Goal: Task Accomplishment & Management: Manage account settings

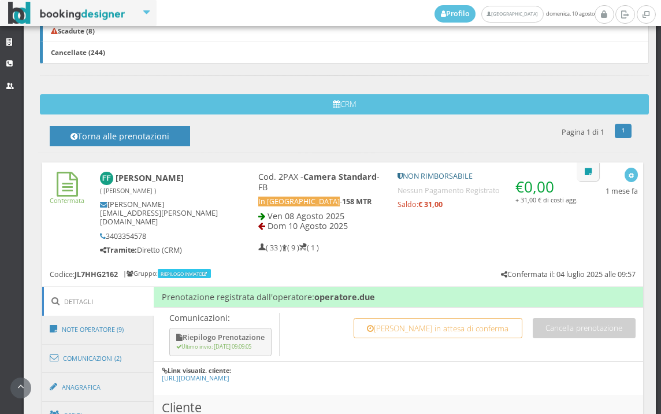
scroll to position [582, 0]
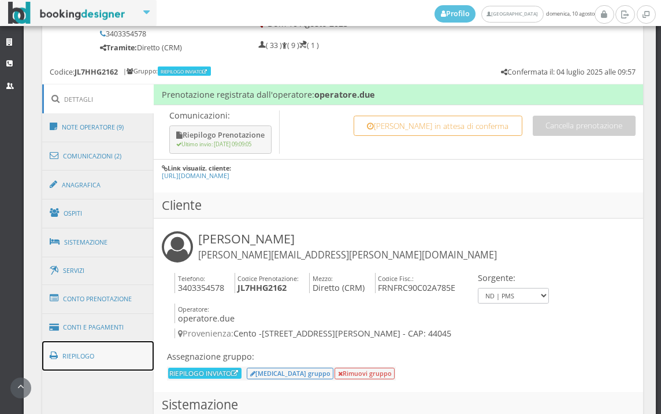
click at [101, 353] on link "Riepilogo" at bounding box center [98, 356] width 112 height 30
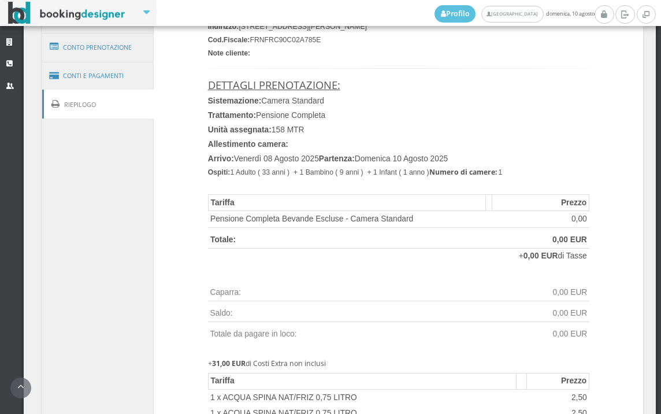
scroll to position [775, 0]
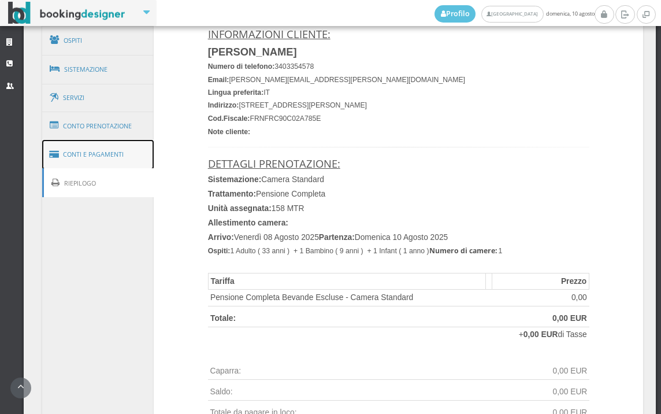
click at [92, 147] on link "Conti e Pagamenti" at bounding box center [98, 154] width 112 height 29
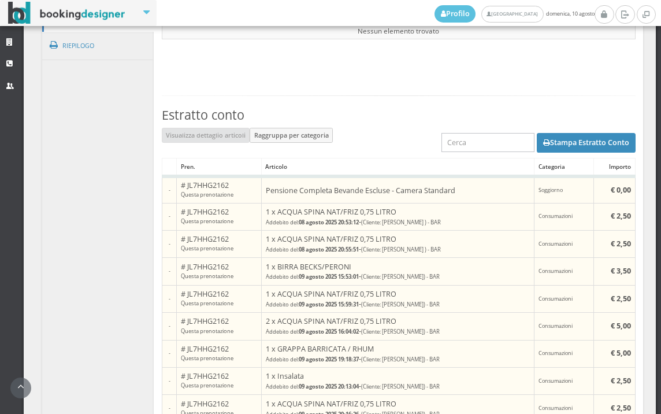
scroll to position [839, 0]
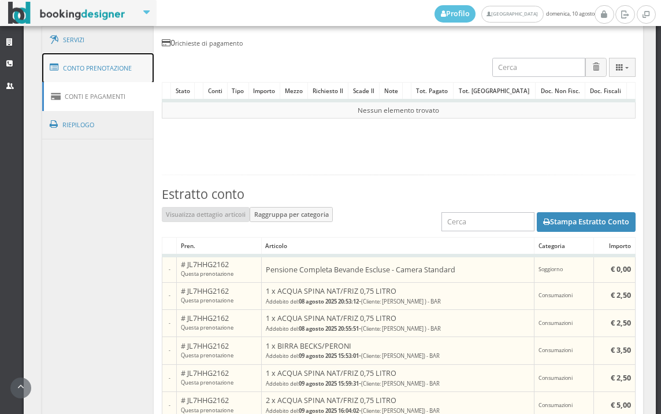
click at [105, 72] on link "Conto Prenotazione" at bounding box center [98, 68] width 112 height 30
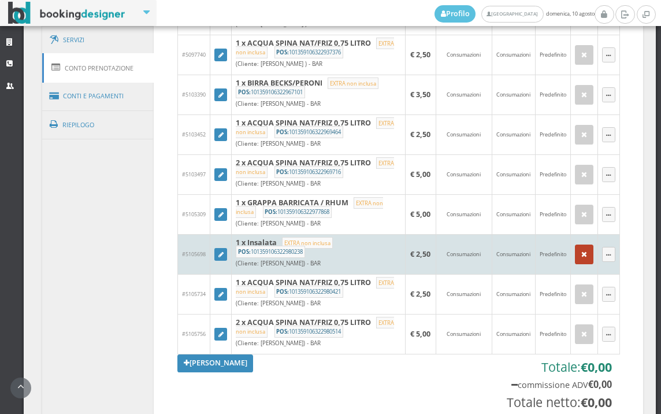
click at [581, 258] on icon "button" at bounding box center [584, 255] width 6 height 8
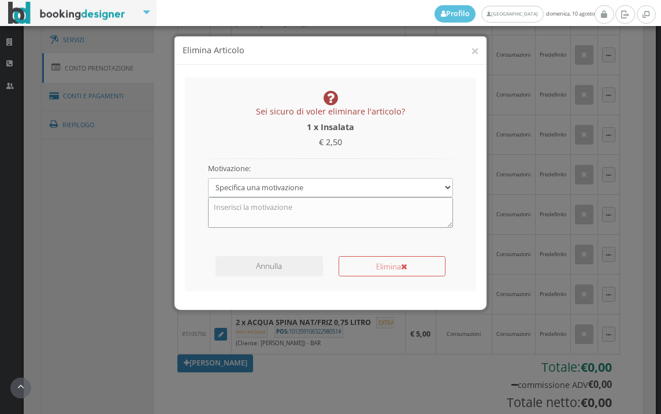
click at [318, 224] on textarea at bounding box center [330, 212] width 245 height 30
type textarea "ERRORE"
click at [367, 267] on button "Elimina" at bounding box center [391, 266] width 107 height 20
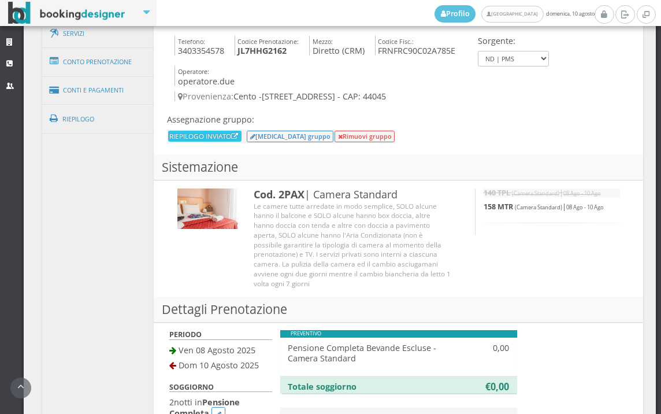
scroll to position [642, 0]
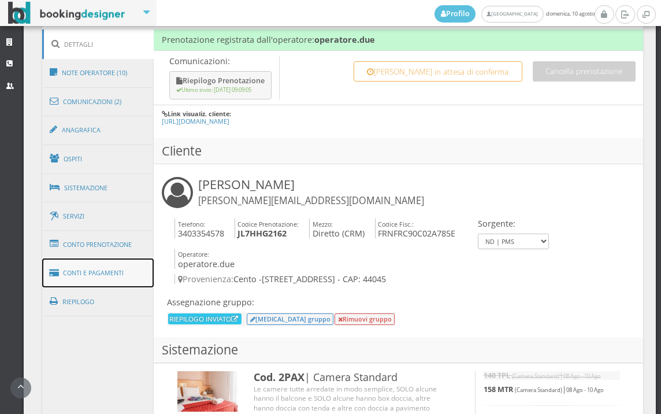
click at [103, 272] on link "Conti e Pagamenti" at bounding box center [98, 272] width 112 height 29
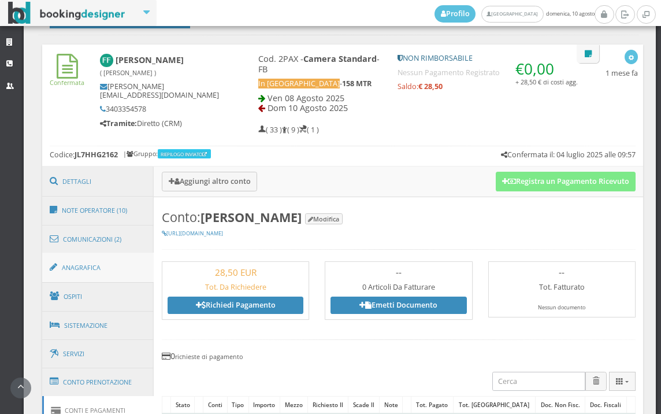
scroll to position [513, 0]
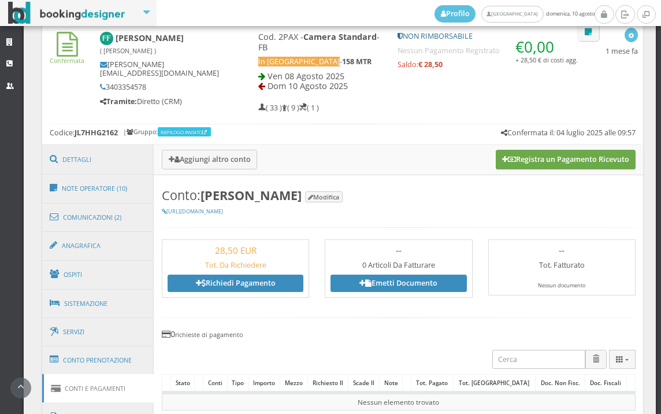
click at [544, 165] on button "Registra un Pagamento Ricevuto" at bounding box center [566, 160] width 140 height 20
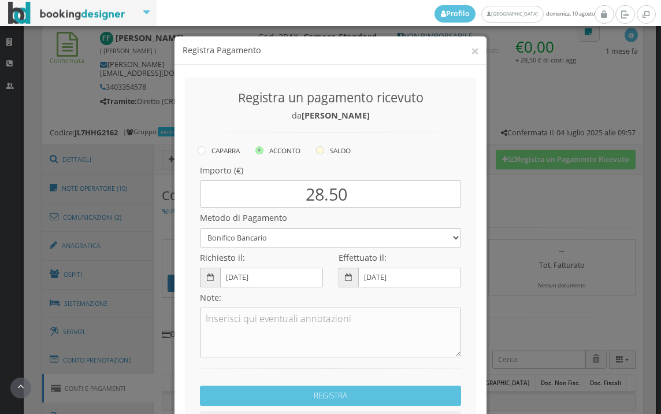
click at [317, 150] on icon at bounding box center [320, 150] width 8 height 8
radio input "true"
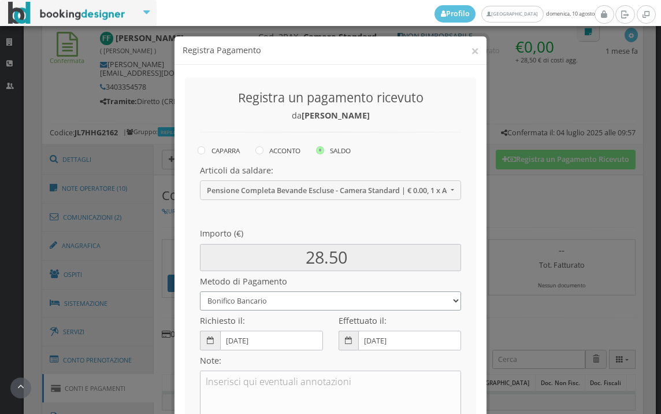
click at [278, 296] on select "Bonifico Bancario BONIFICO SUM UP Contanti Assegno Bancario Assegno Circolare V…" at bounding box center [330, 300] width 261 height 19
select select
click at [200, 291] on select "Bonifico Bancario BONIFICO SUM UP Contanti Assegno Bancario Assegno Circolare V…" at bounding box center [330, 300] width 261 height 19
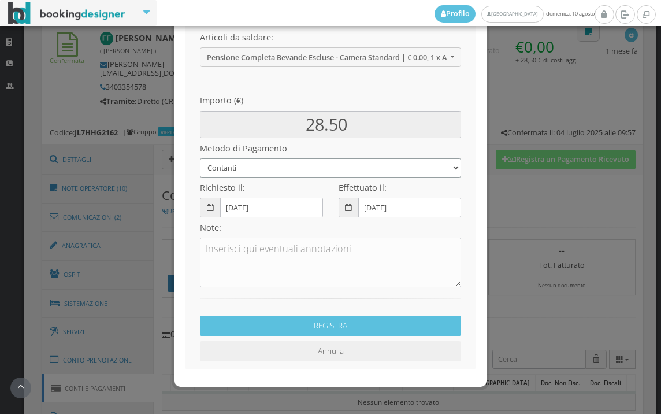
scroll to position [158, 0]
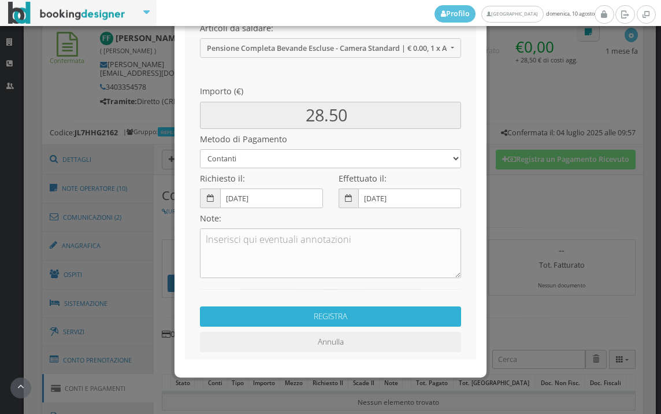
click at [347, 322] on button "REGISTRA" at bounding box center [330, 316] width 261 height 20
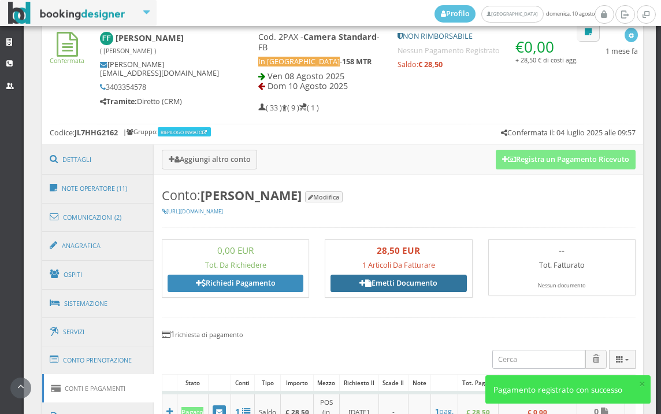
click at [397, 278] on link "Emetti Documento" at bounding box center [398, 282] width 136 height 17
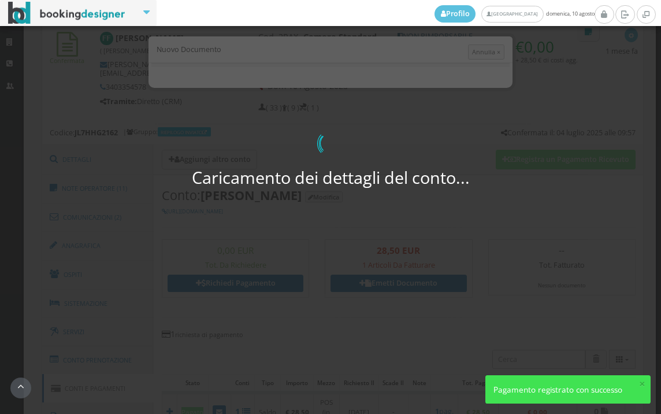
select select "PF"
select select "CENTO"
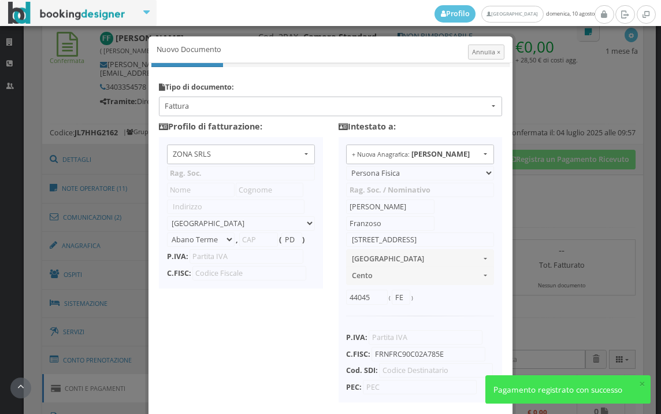
type input "ZONA SRLS"
type input "Vico V Durante, 8"
select select "Frattamaggiore"
type input "80027"
type input "NA"
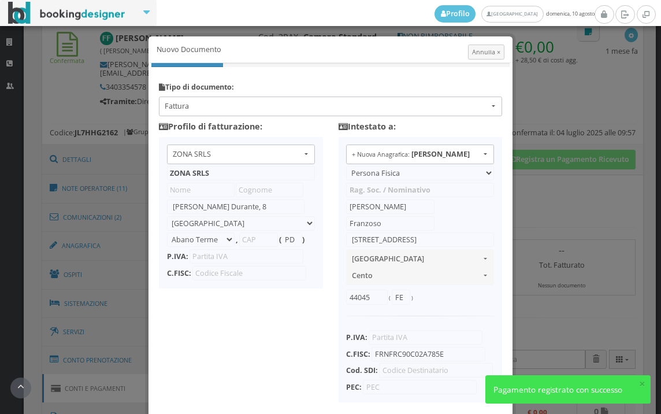
type input "10356321215"
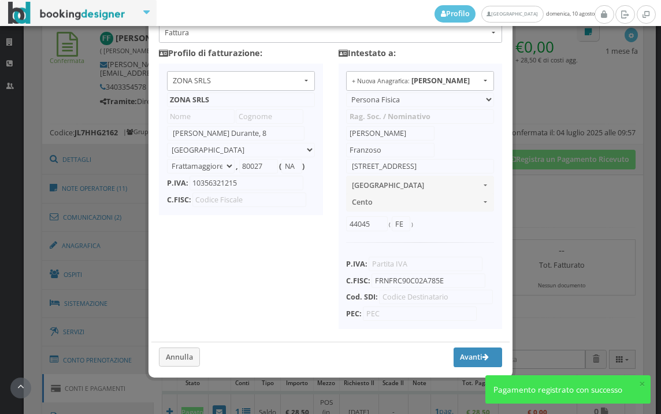
scroll to position [91, 0]
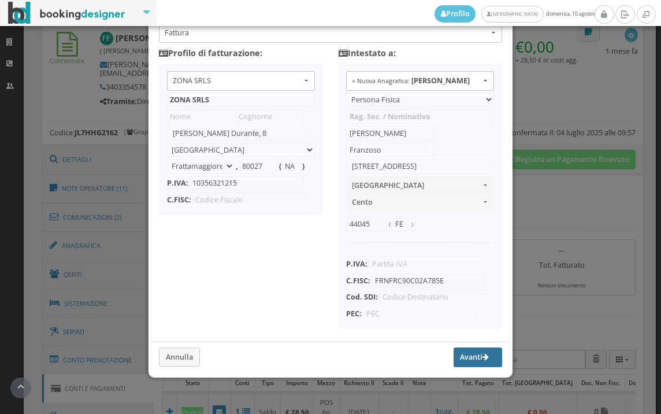
click at [468, 359] on button "Avanti" at bounding box center [477, 357] width 49 height 20
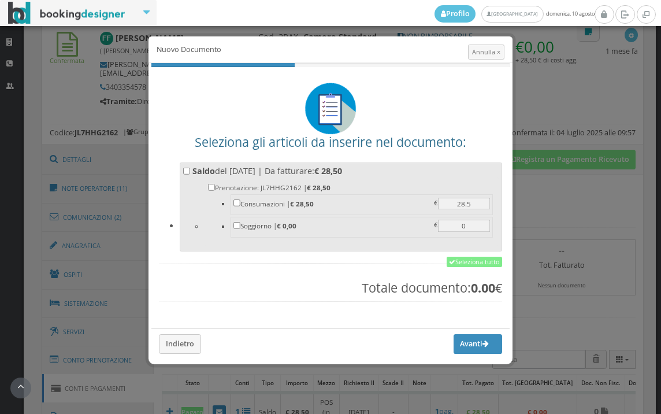
scroll to position [0, 0]
click at [479, 263] on link "Seleziona tutto" at bounding box center [474, 261] width 55 height 10
checkbox input "true"
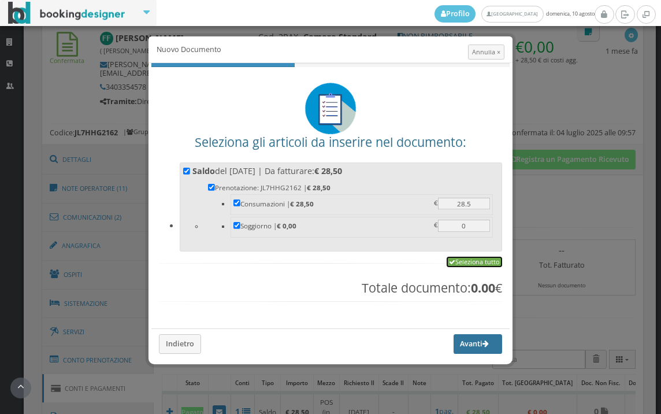
checkbox input "true"
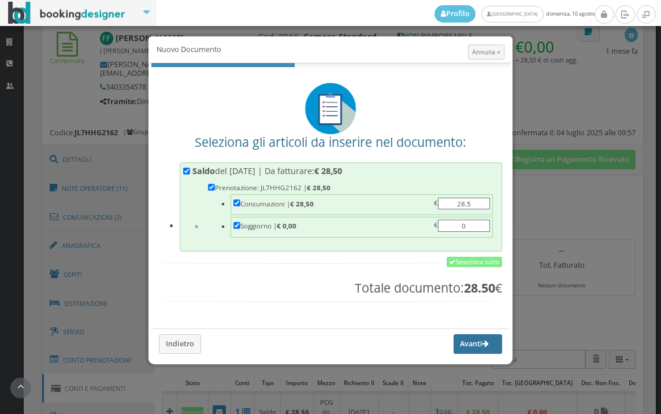
click at [466, 349] on button "Avanti" at bounding box center [477, 344] width 49 height 20
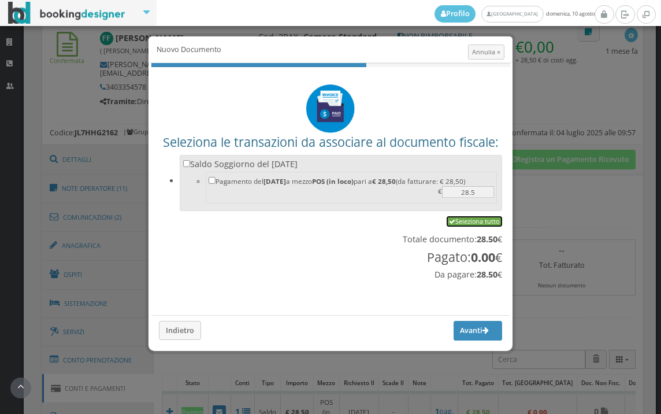
click at [455, 226] on link "Seleziona tutto" at bounding box center [474, 221] width 55 height 10
checkbox input "true"
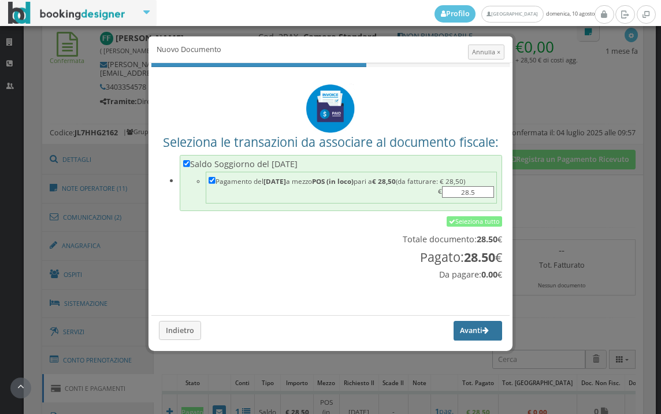
click at [457, 333] on button "Avanti" at bounding box center [477, 331] width 49 height 20
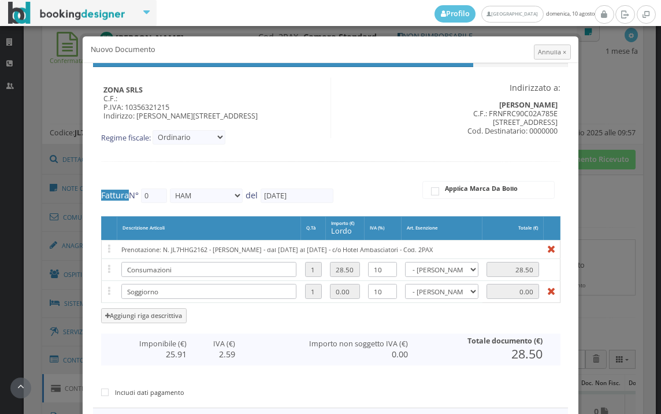
type input "438"
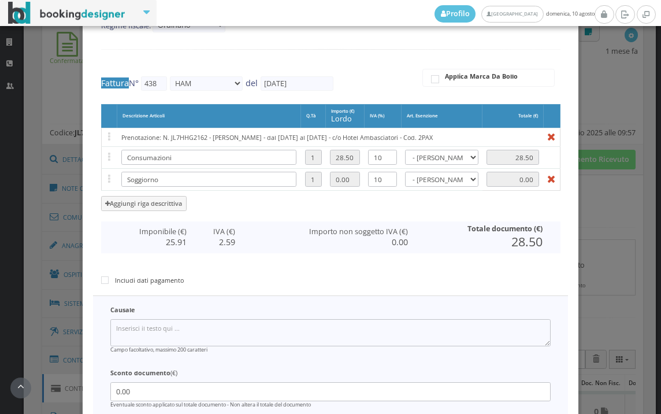
scroll to position [214, 0]
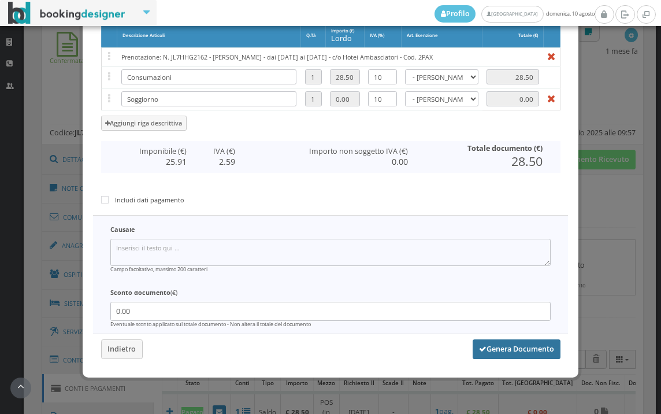
click at [485, 358] on button "Genera Documento" at bounding box center [517, 349] width 88 height 20
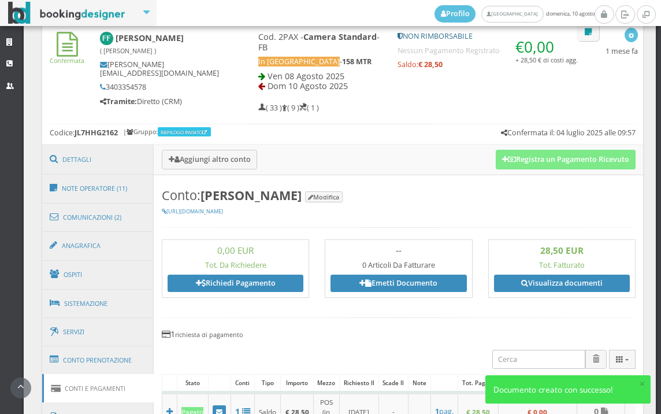
click at [545, 273] on div "28,50 EUR Tot. Fatturato Visualizza documenti" at bounding box center [562, 268] width 136 height 47
click at [546, 277] on link "Visualizza documenti" at bounding box center [562, 282] width 136 height 17
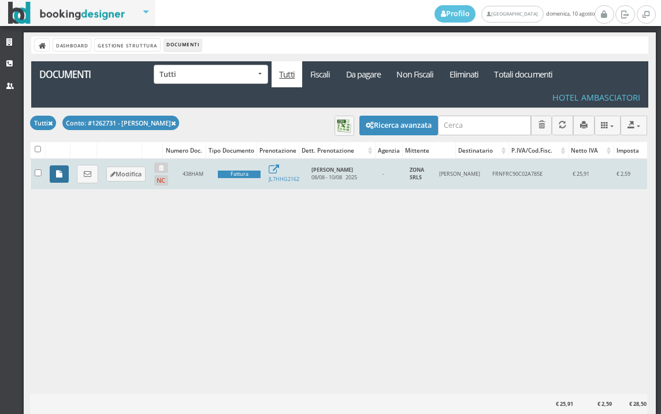
click at [56, 170] on icon at bounding box center [59, 174] width 6 height 8
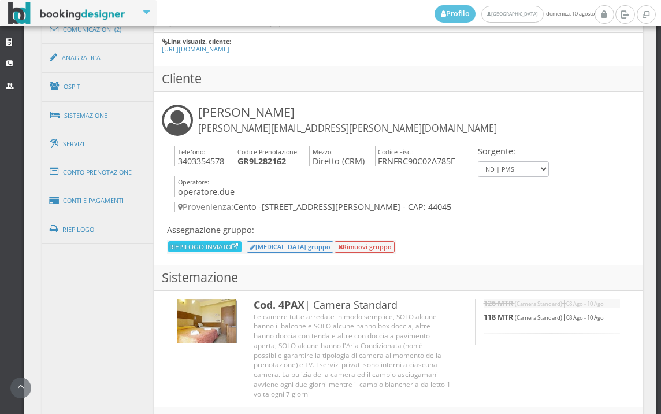
scroll to position [486, 0]
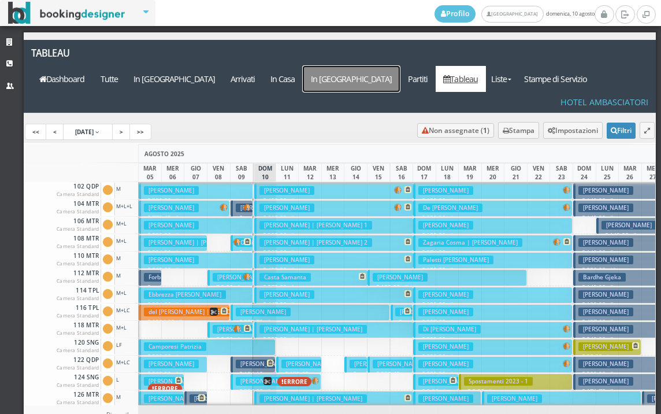
click at [380, 66] on a=pms-departure-reservations"] "In [GEOGRAPHIC_DATA]" at bounding box center [351, 79] width 97 height 26
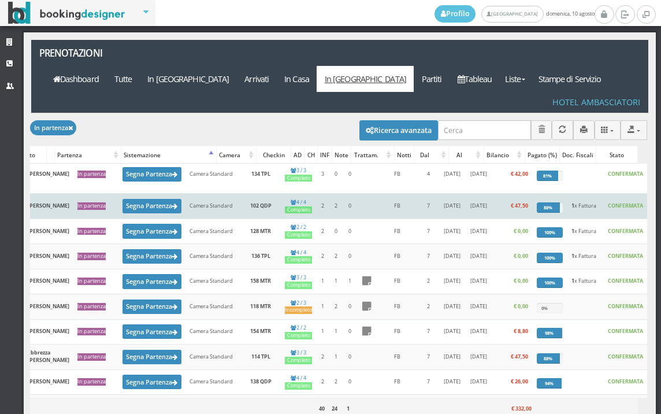
scroll to position [479, 319]
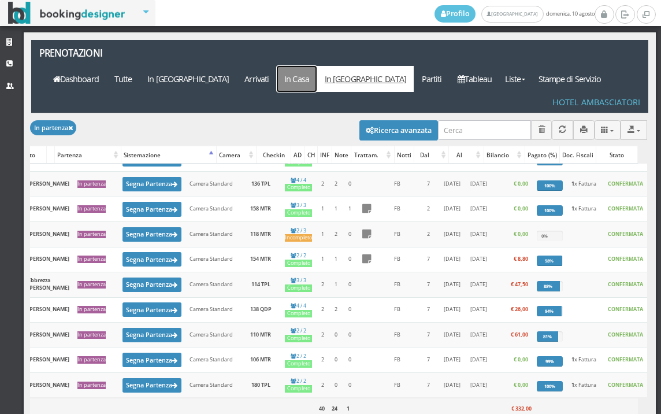
click at [317, 66] on link "In Casa" at bounding box center [297, 79] width 40 height 26
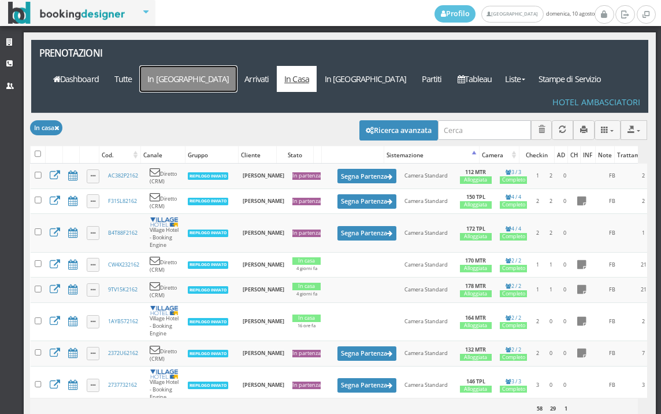
click at [237, 66] on link "In [GEOGRAPHIC_DATA]" at bounding box center [188, 79] width 97 height 26
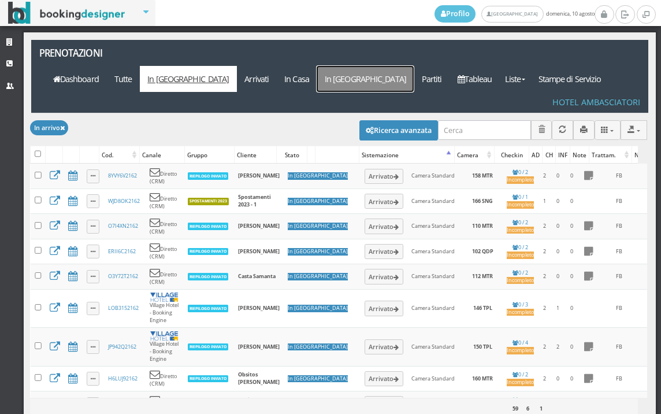
click at [411, 66] on link "In [GEOGRAPHIC_DATA]" at bounding box center [365, 79] width 97 height 26
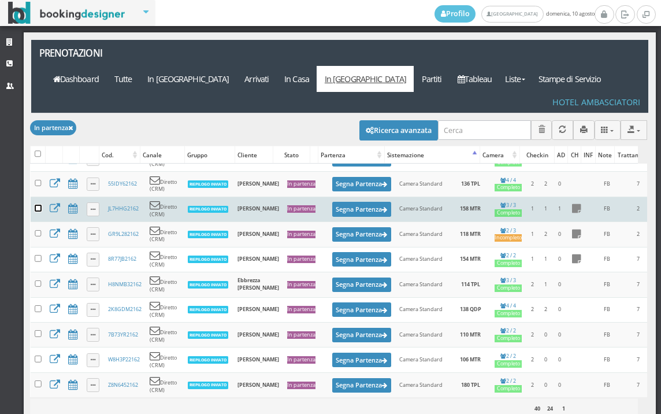
click at [36, 204] on input "checkbox" at bounding box center [38, 207] width 7 height 7
checkbox input "true"
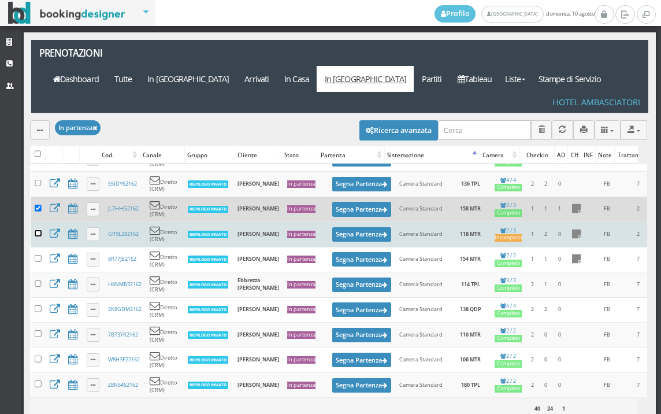
click at [37, 230] on input "checkbox" at bounding box center [38, 233] width 7 height 7
checkbox input "true"
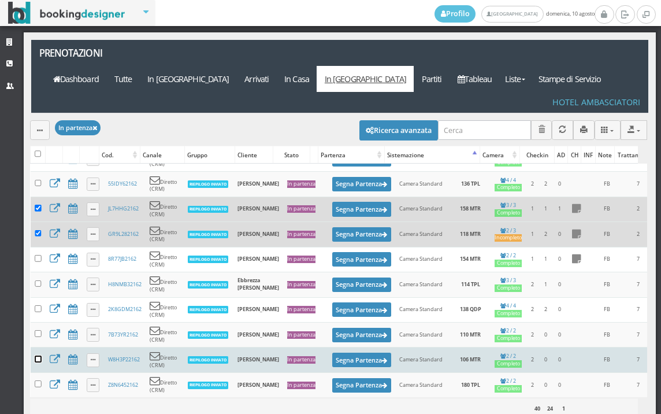
click at [38, 355] on input "checkbox" at bounding box center [38, 358] width 7 height 7
checkbox input "true"
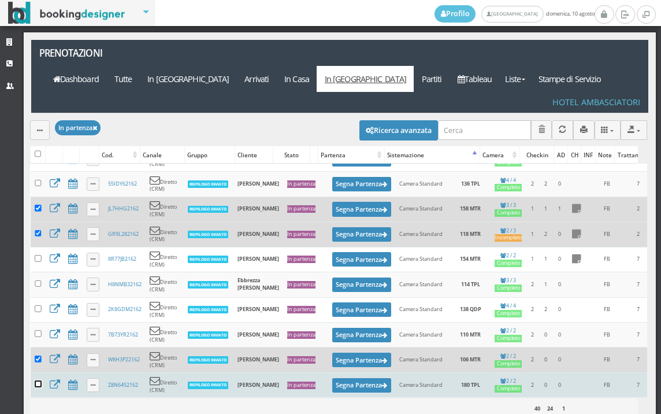
click at [38, 380] on input "checkbox" at bounding box center [38, 383] width 7 height 7
checkbox input "true"
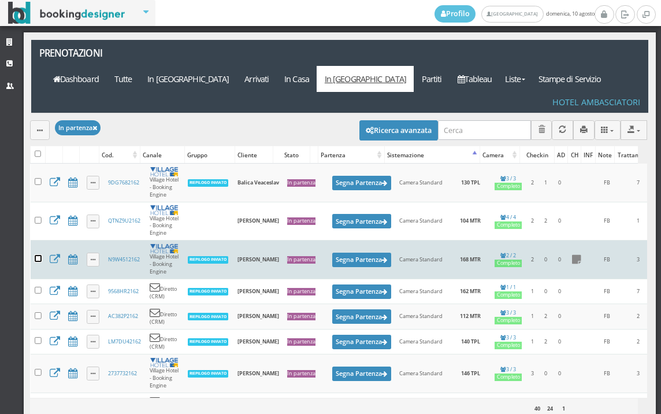
click at [40, 255] on input "checkbox" at bounding box center [38, 258] width 7 height 7
checkbox input "true"
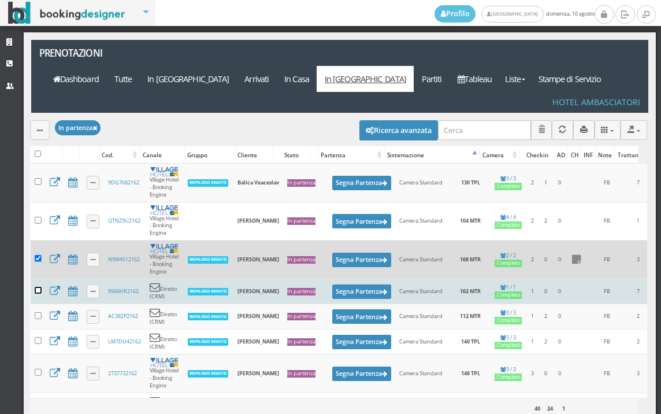
click at [37, 287] on input "checkbox" at bounding box center [38, 290] width 7 height 7
checkbox input "true"
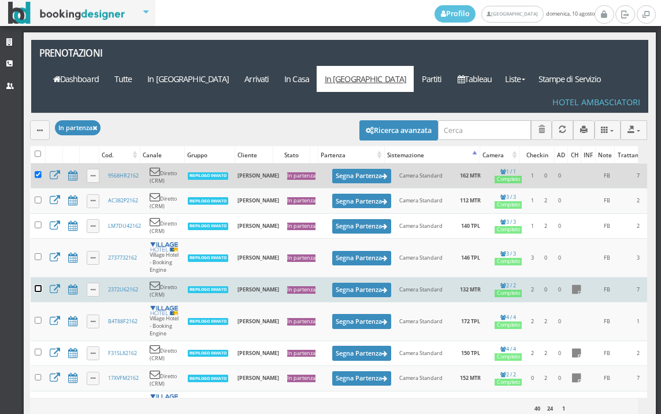
click at [38, 285] on input "checkbox" at bounding box center [38, 288] width 7 height 7
checkbox input "true"
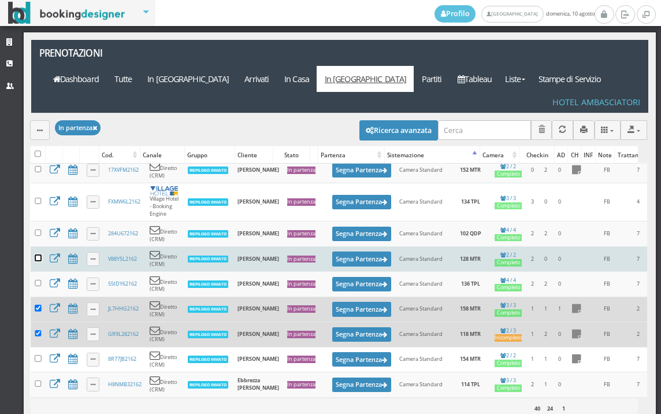
click at [39, 254] on input "checkbox" at bounding box center [38, 257] width 7 height 7
checkbox input "true"
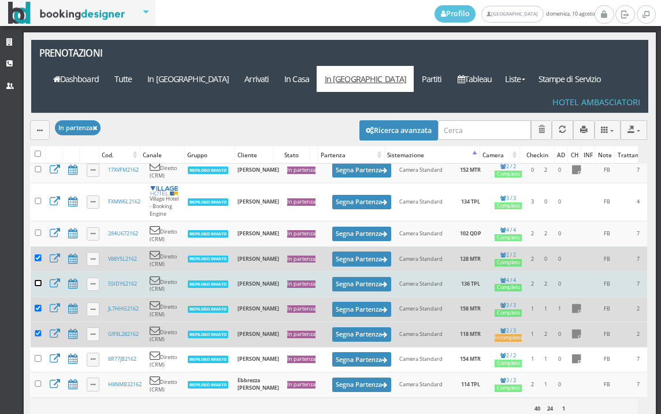
click at [40, 280] on input "checkbox" at bounding box center [38, 283] width 7 height 7
checkbox input "true"
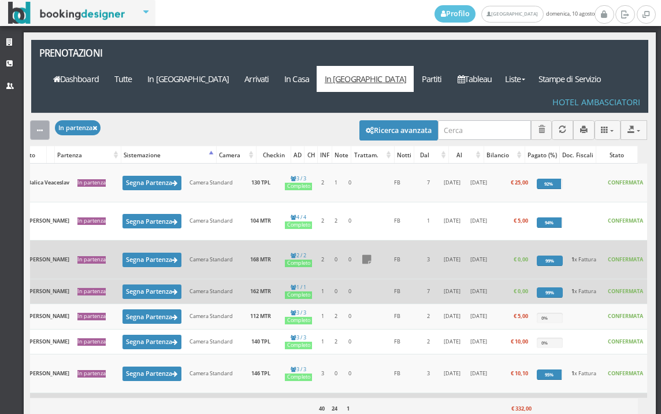
click at [39, 127] on icon "button" at bounding box center [40, 131] width 6 height 8
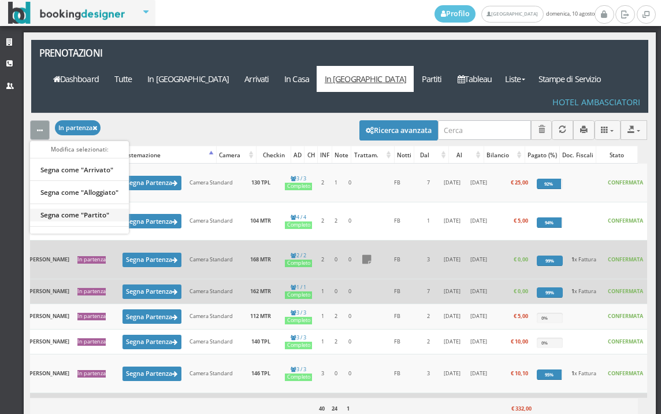
click at [103, 208] on link "Segna come "Partito"" at bounding box center [79, 214] width 99 height 13
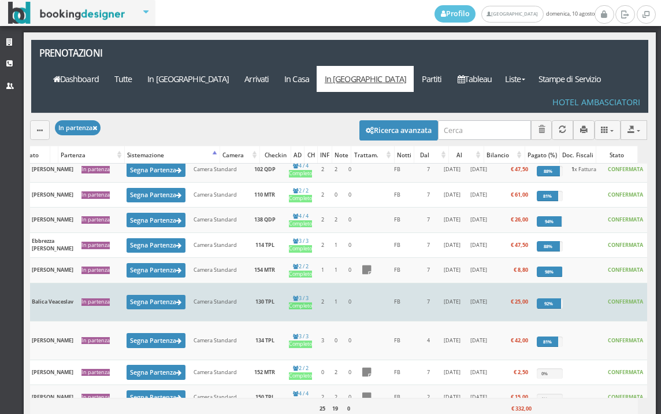
scroll to position [0, 315]
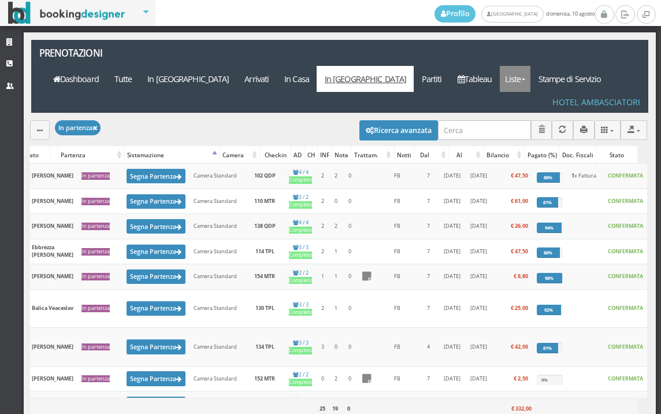
click at [526, 66] on link "Liste" at bounding box center [515, 79] width 31 height 26
click at [566, 132] on link "Foglio Pulizie" at bounding box center [541, 142] width 83 height 20
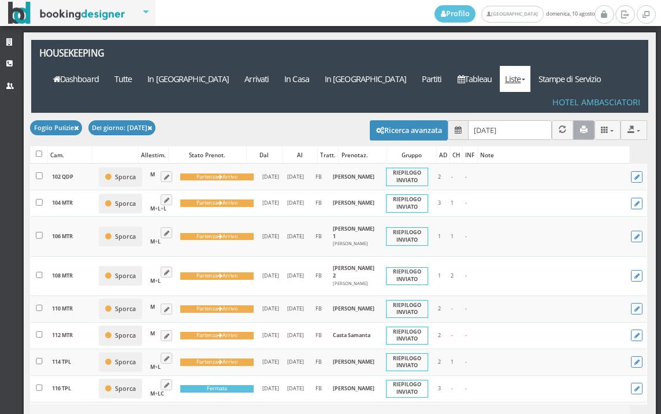
click at [574, 120] on button "button" at bounding box center [583, 129] width 21 height 19
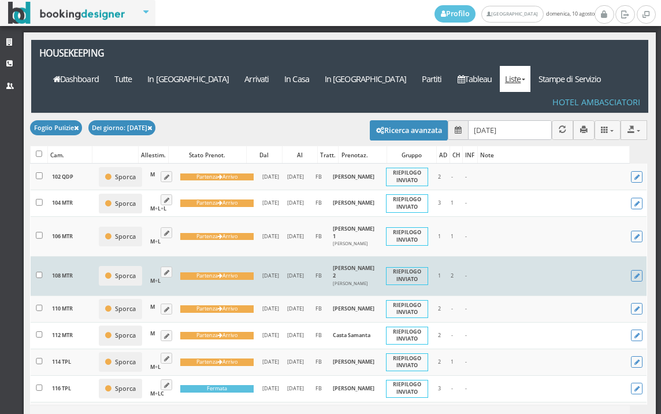
click at [282, 274] on td "[DATE]" at bounding box center [270, 275] width 25 height 39
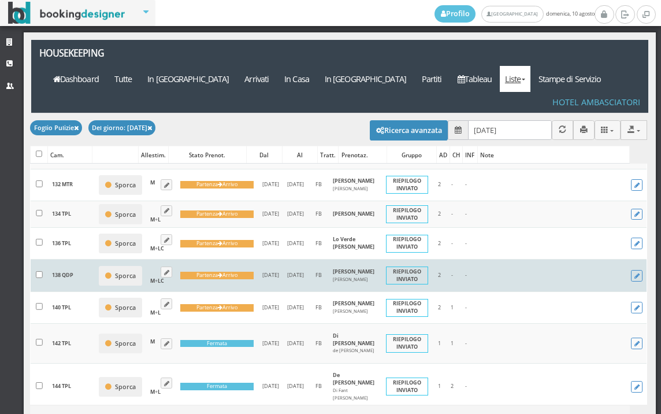
scroll to position [385, 0]
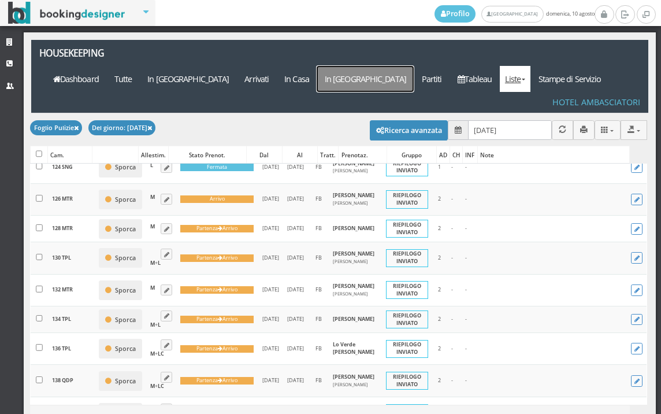
click at [414, 66] on a=pms-departure-reservations"] "In [GEOGRAPHIC_DATA]" at bounding box center [365, 79] width 97 height 26
